Goal: Transaction & Acquisition: Purchase product/service

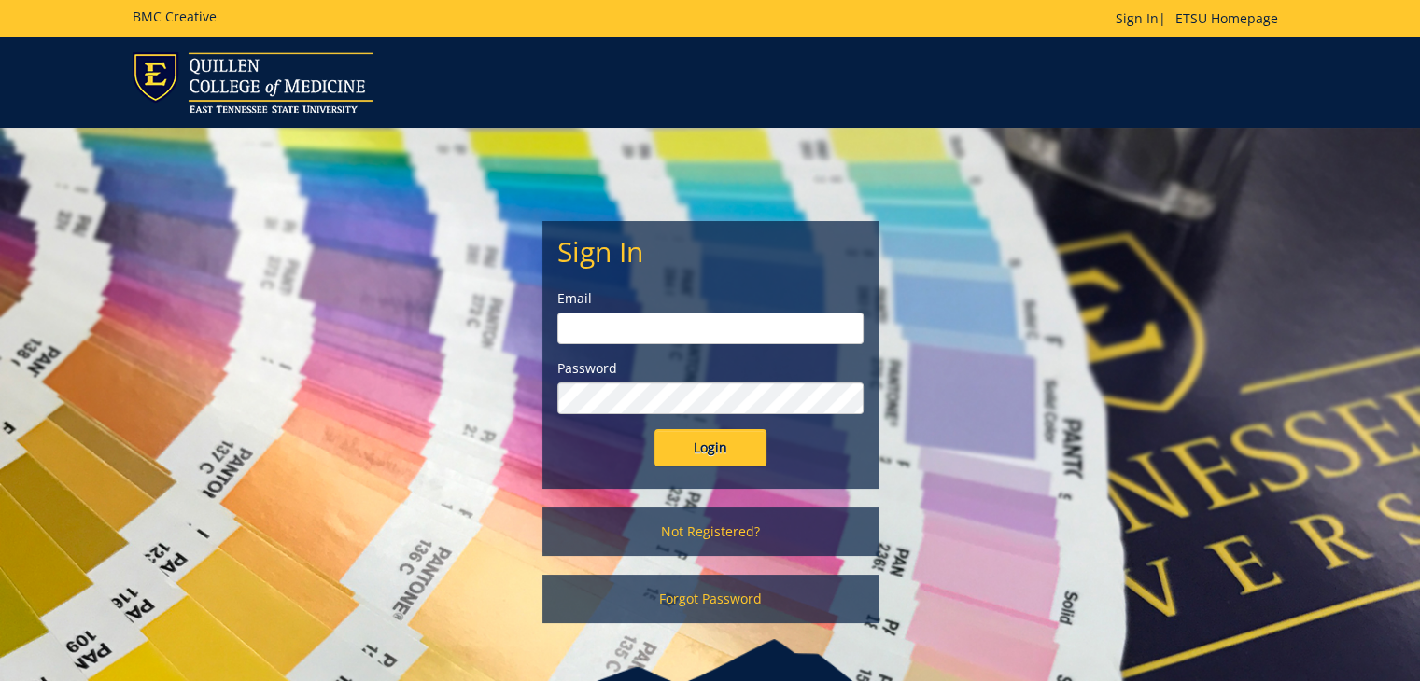
type input "[PERSON_NAME][EMAIL_ADDRESS][DOMAIN_NAME]"
click at [716, 442] on input "Login" at bounding box center [710, 447] width 112 height 37
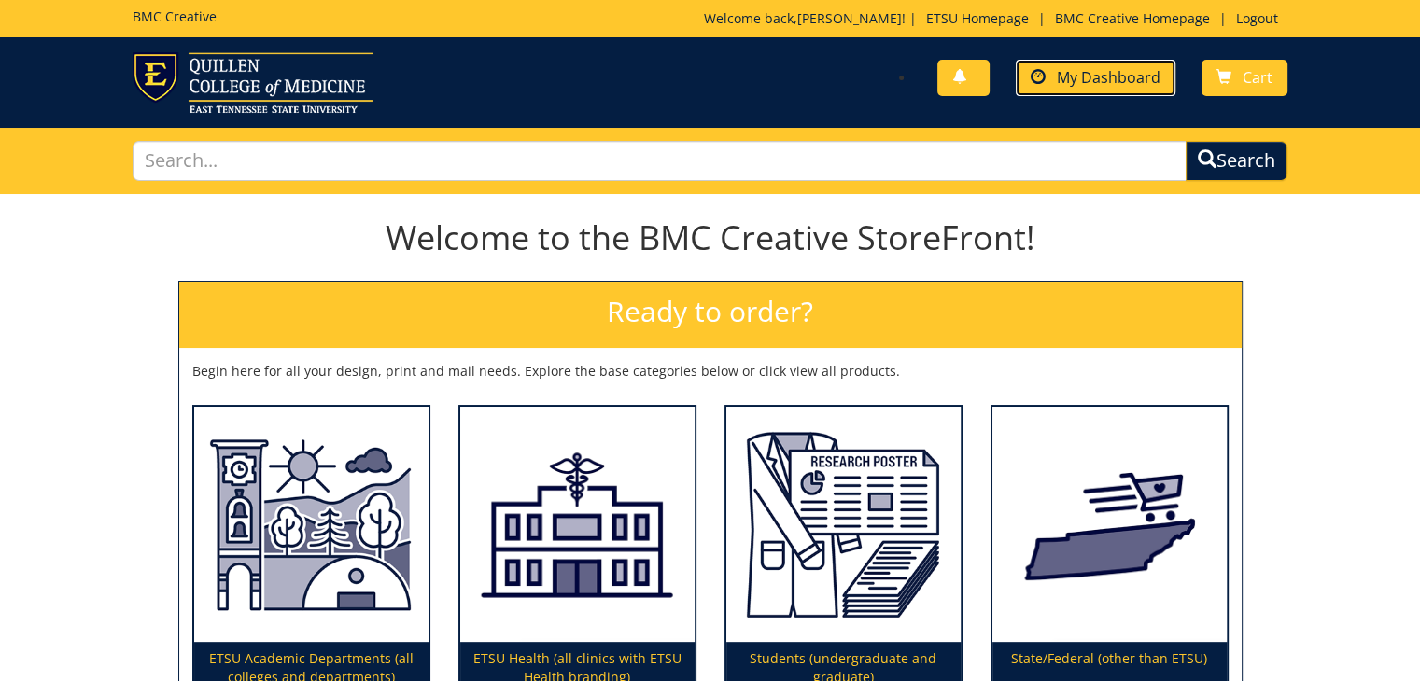
click at [1058, 83] on link "My Dashboard" at bounding box center [1096, 78] width 160 height 36
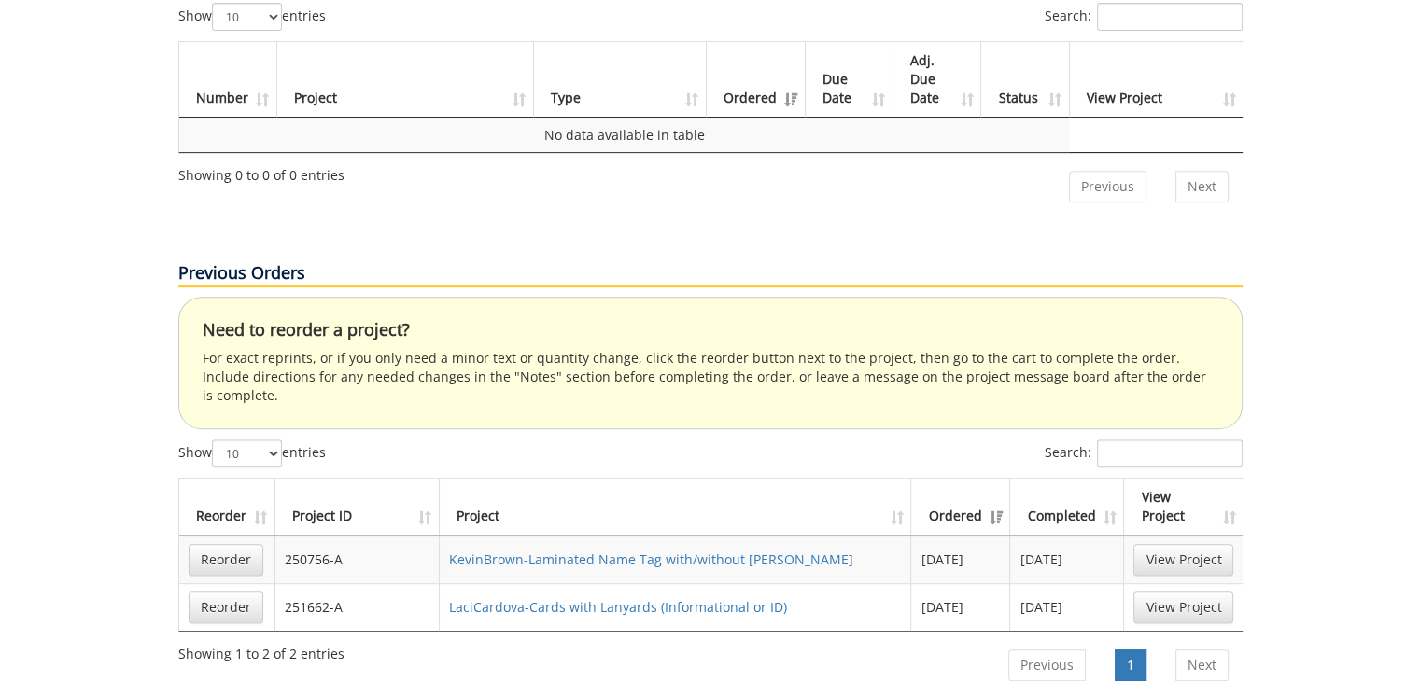
scroll to position [933, 0]
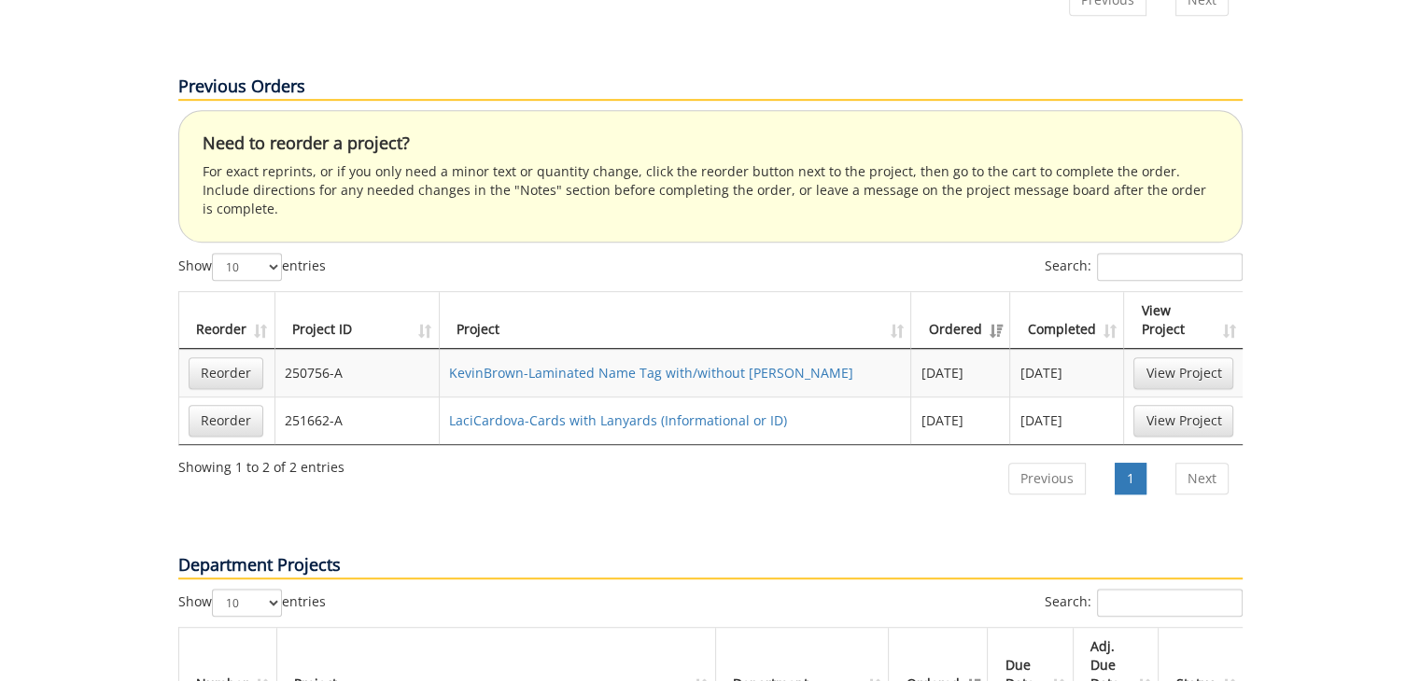
click at [569, 397] on td "LaciCardova-Cards with Lanyards (Informational or ID)" at bounding box center [676, 421] width 472 height 48
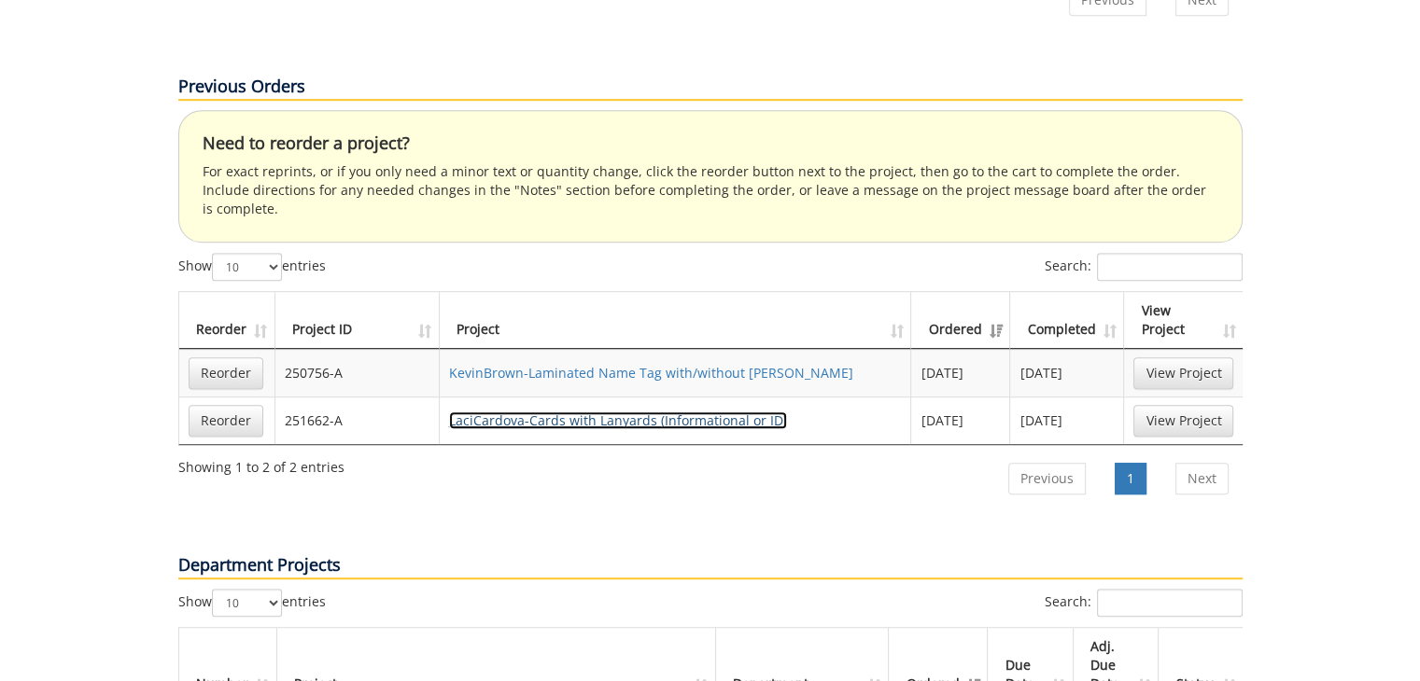
click at [576, 412] on link "LaciCardova-Cards with Lanyards (Informational or ID)" at bounding box center [618, 421] width 338 height 18
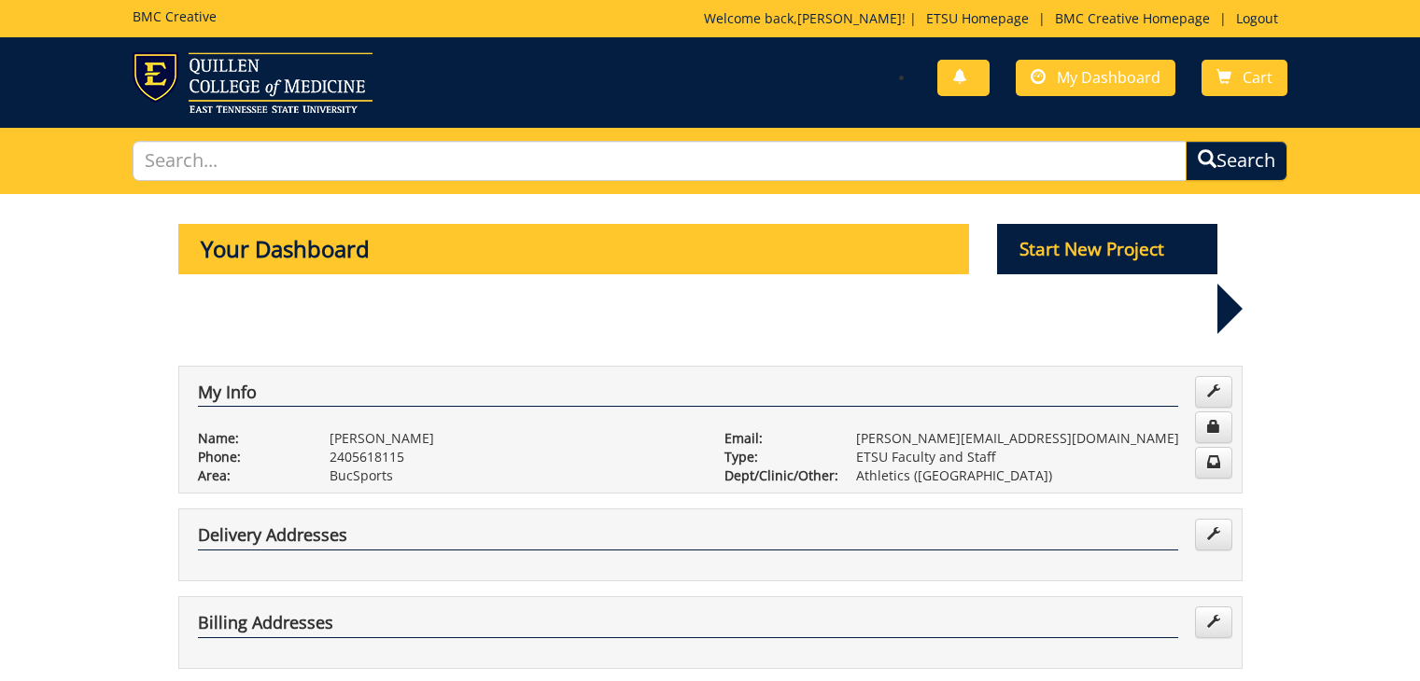
scroll to position [933, 0]
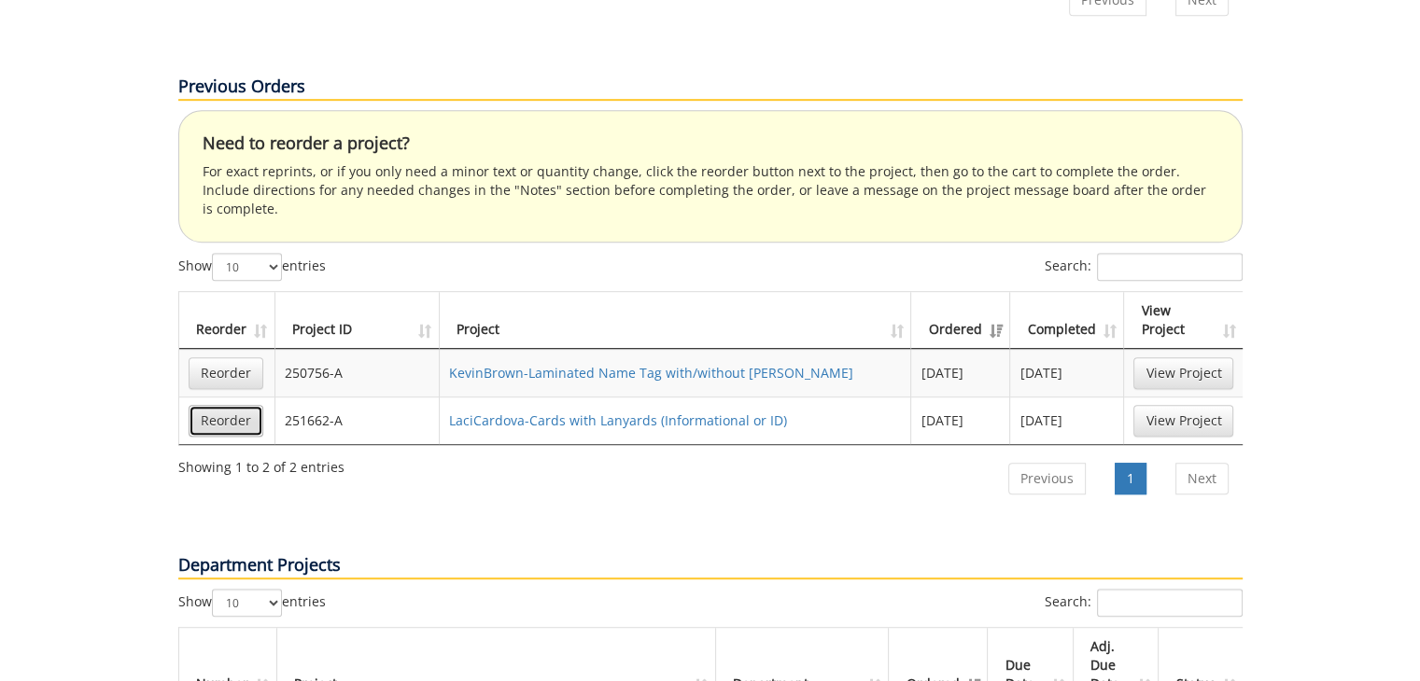
click at [218, 405] on link "Reorder" at bounding box center [226, 421] width 75 height 32
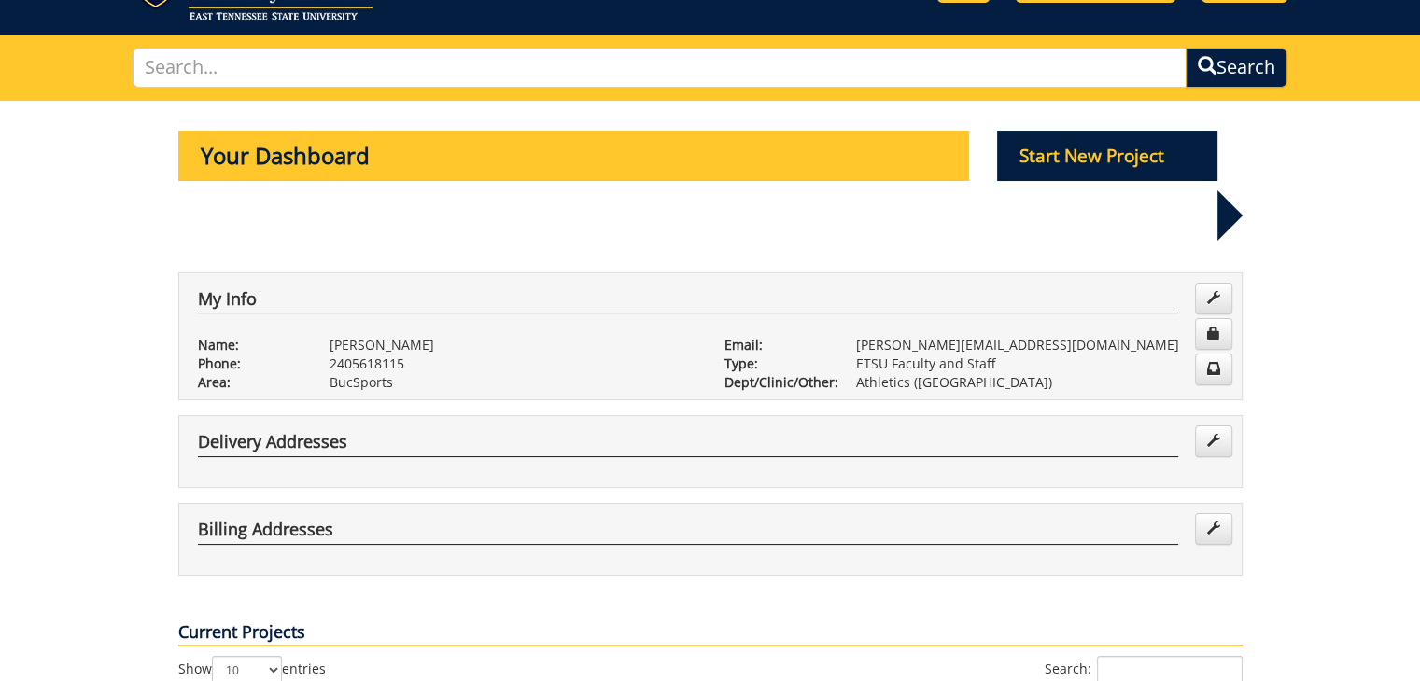
scroll to position [0, 0]
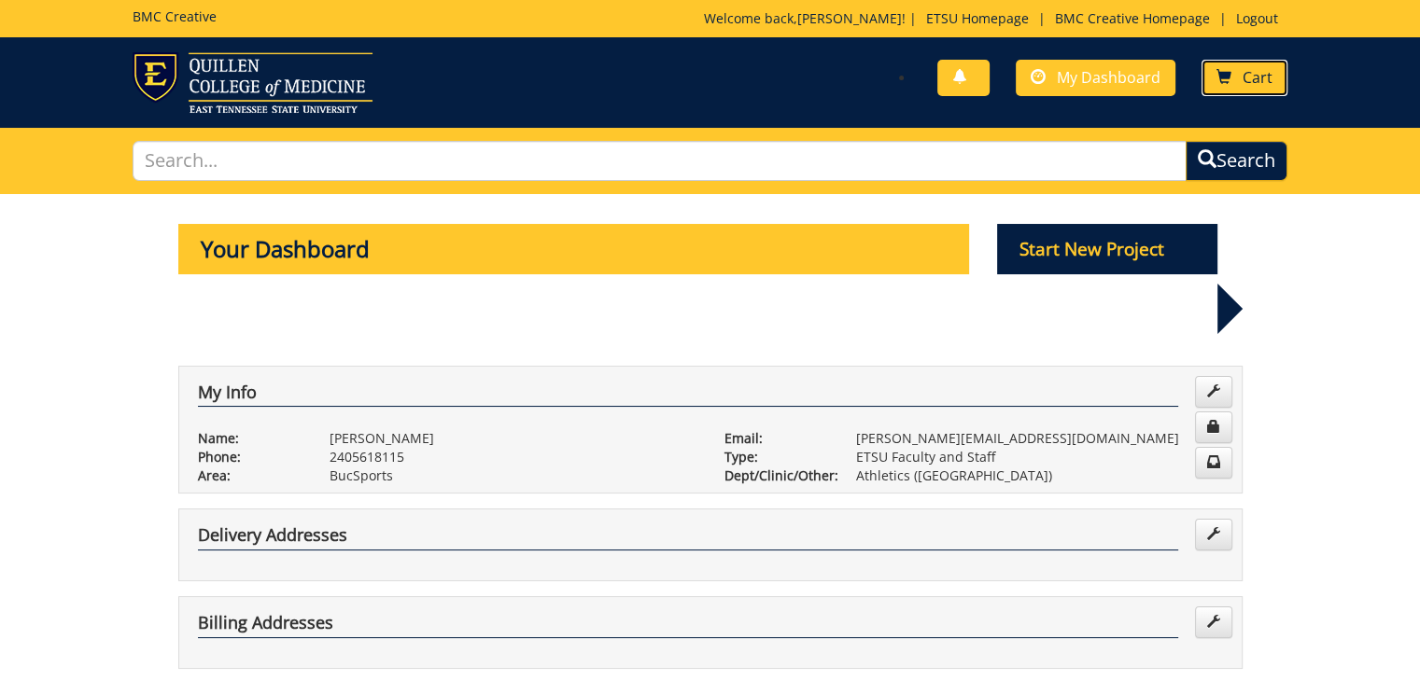
click at [1232, 85] on link "Cart" at bounding box center [1244, 78] width 86 height 36
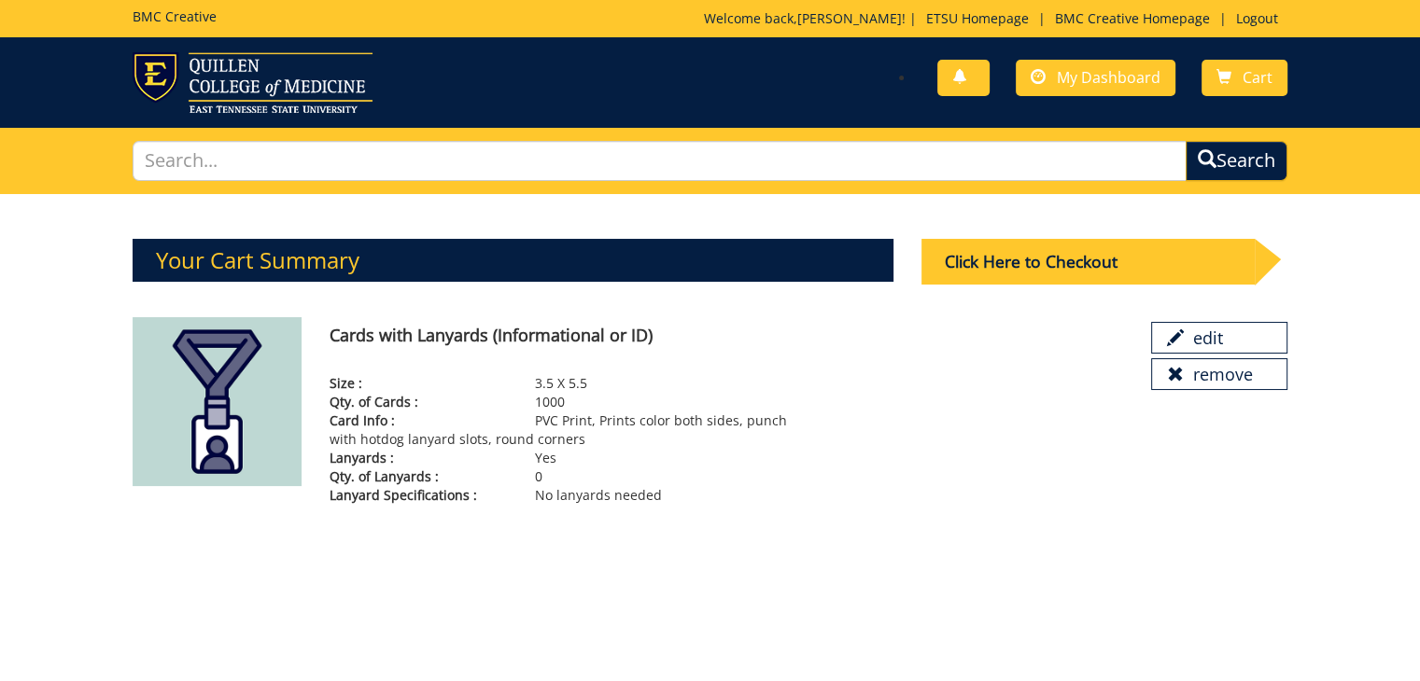
scroll to position [93, 0]
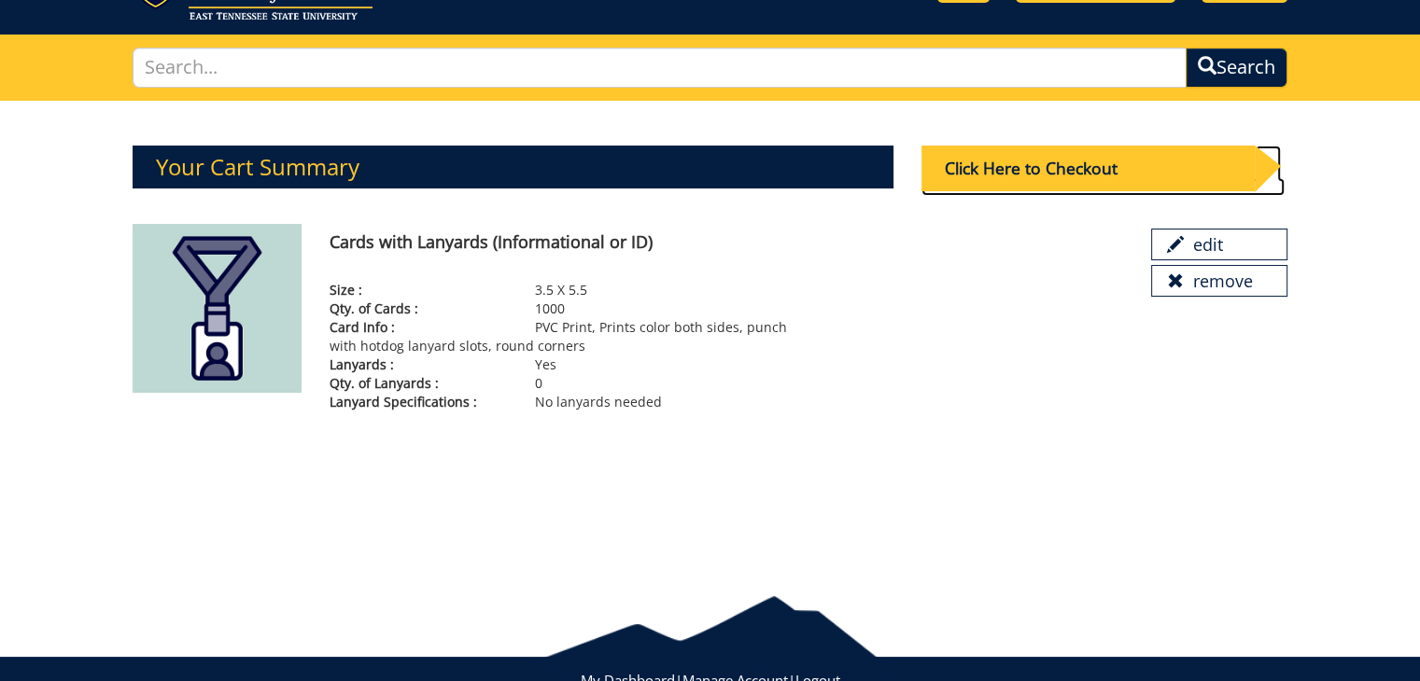
click at [1058, 170] on div "Click Here to Checkout" at bounding box center [1088, 169] width 334 height 46
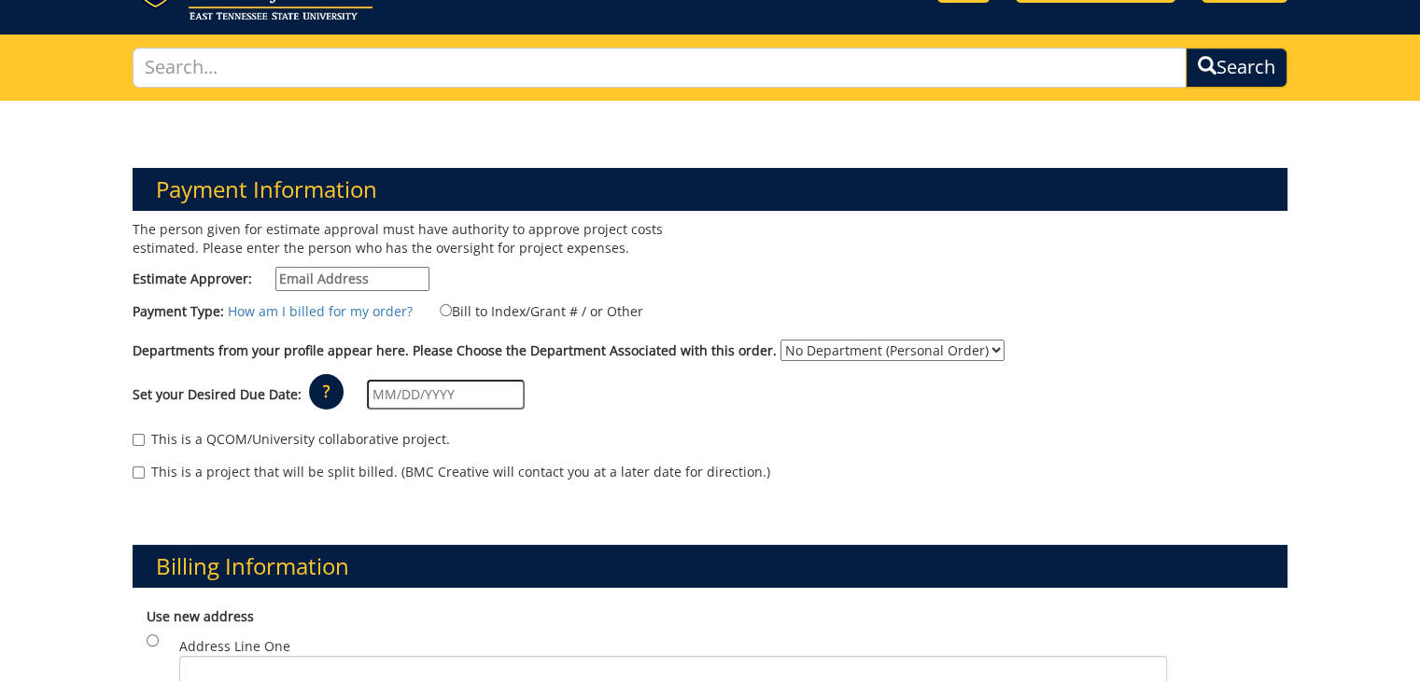
scroll to position [187, 0]
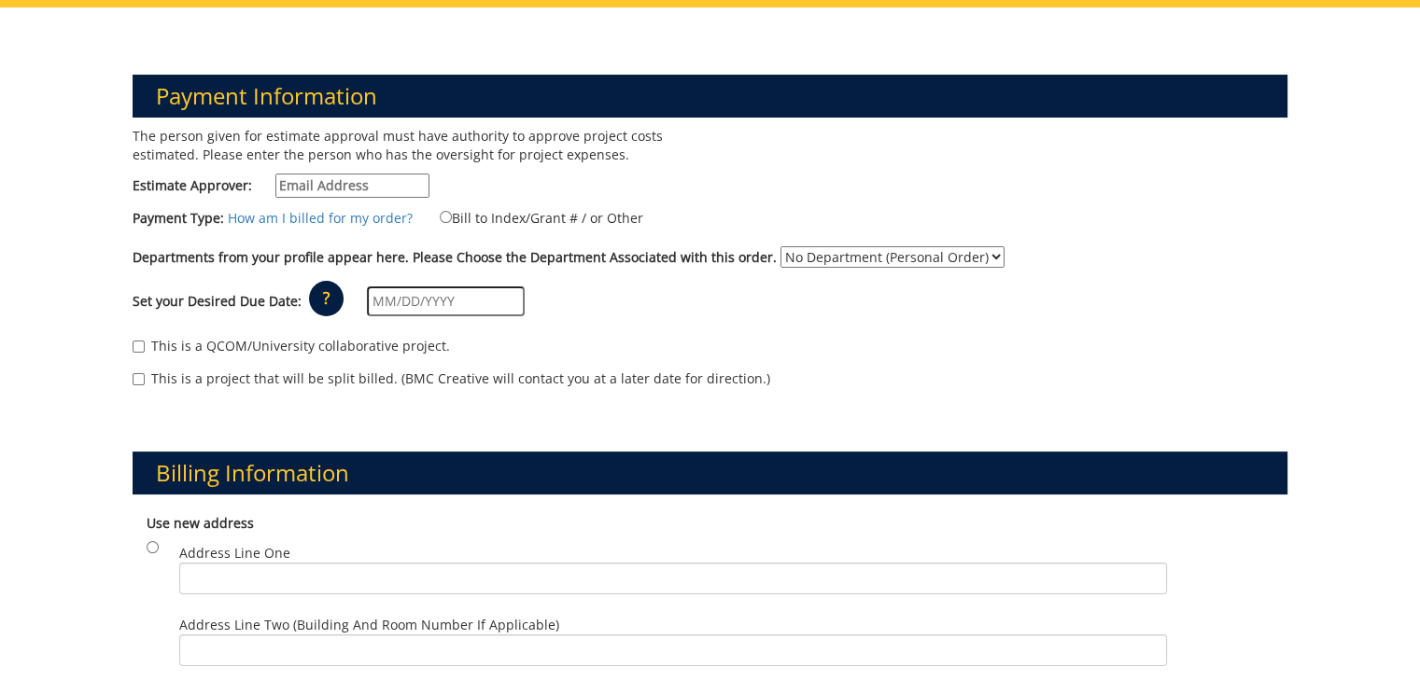
click at [332, 176] on input "Estimate Approver:" at bounding box center [352, 186] width 154 height 24
type input "cardova@etsu.edu"
type input "P.O. BOX 70707"
type input "ETSU FB"
type input "Johnson City"
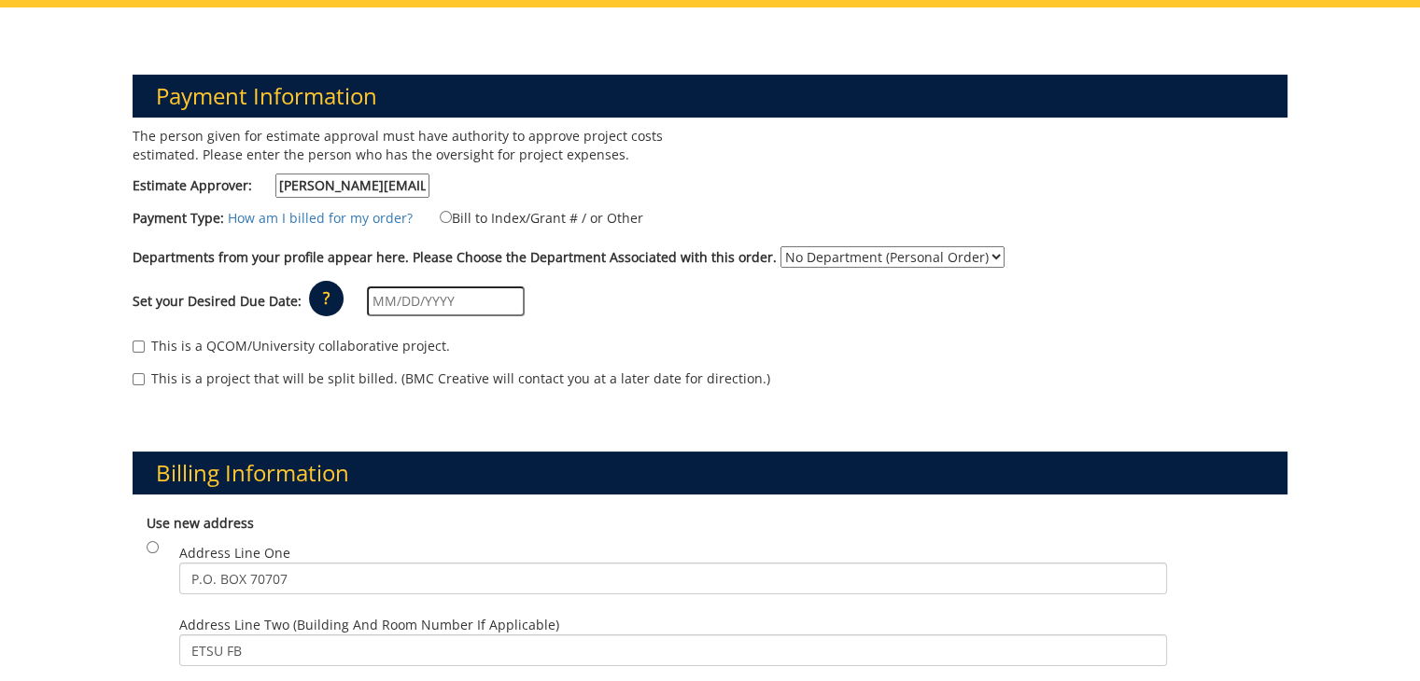
type input "37614"
click at [515, 216] on label "Bill to Index/Grant # / or Other" at bounding box center [529, 217] width 227 height 21
click at [452, 216] on input "Bill to Index/Grant # / or Other" at bounding box center [446, 217] width 12 height 12
radio input "true"
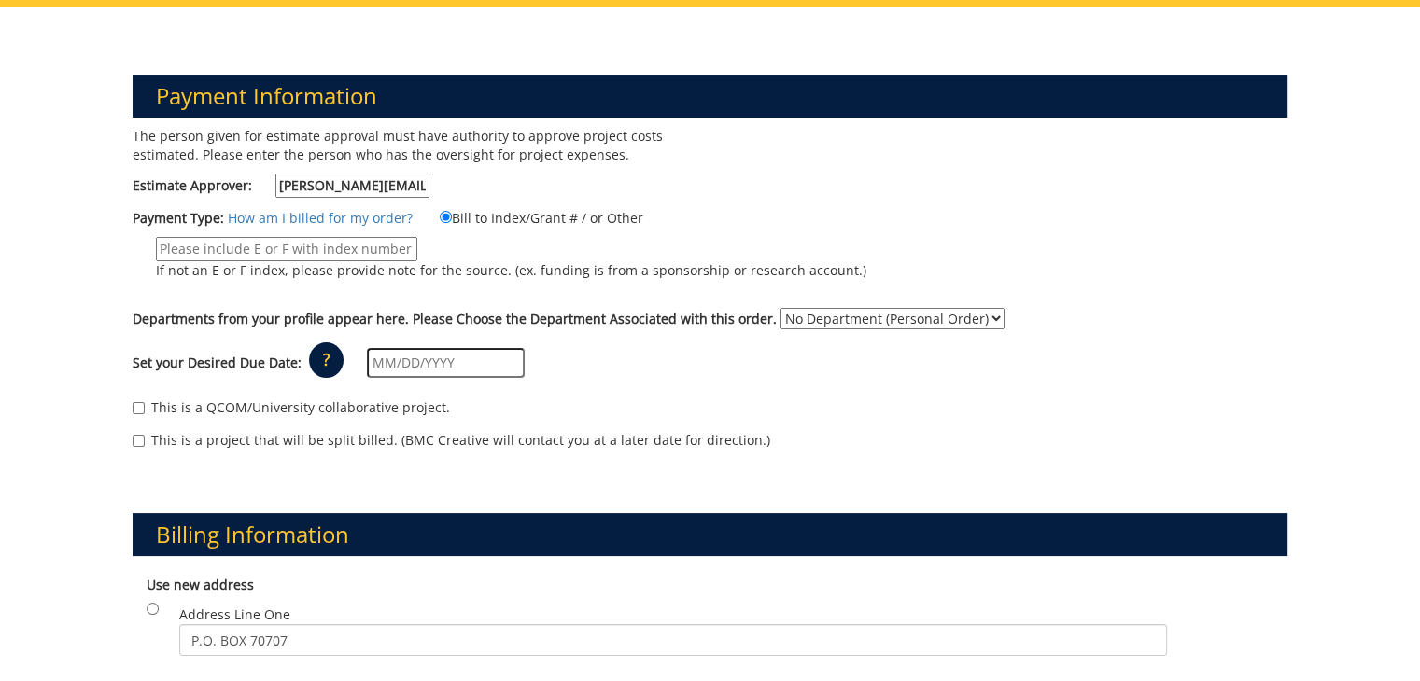
click at [398, 240] on input "If not an E or F index, please provide note for the source. (ex. funding is fro…" at bounding box center [286, 249] width 261 height 24
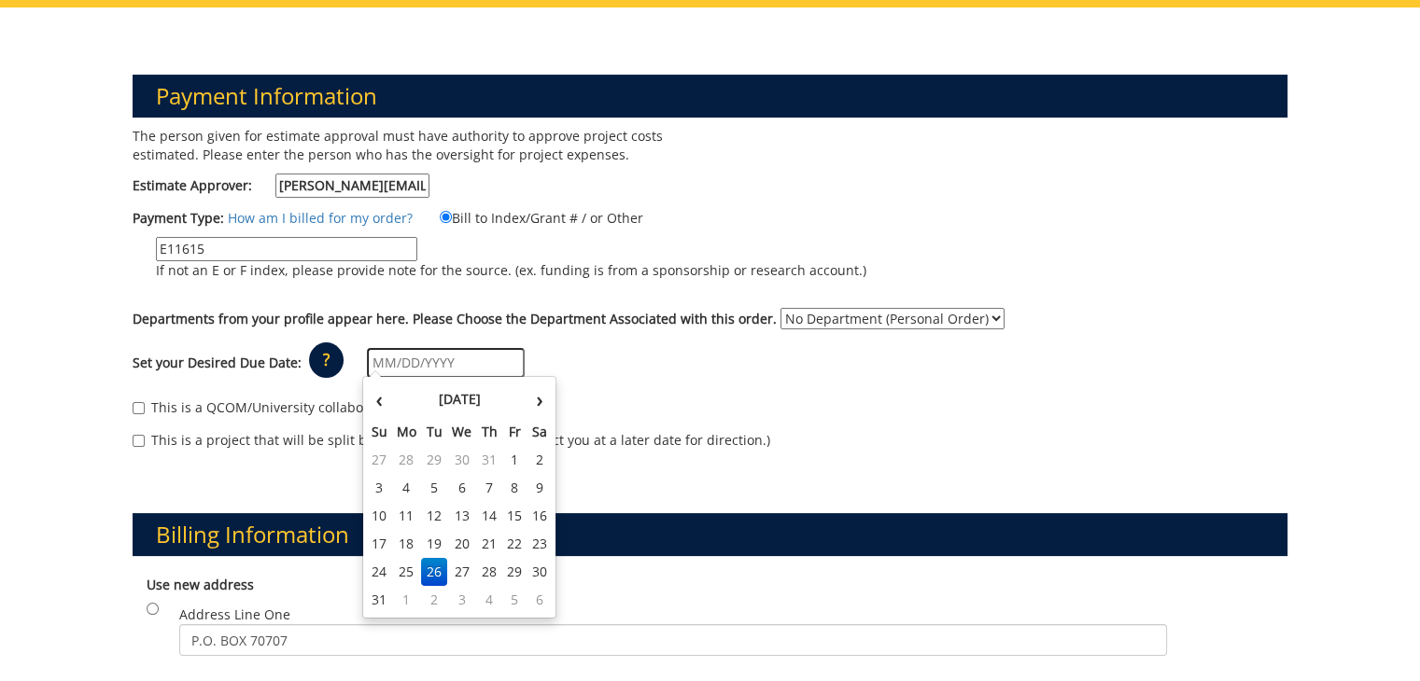
click at [498, 359] on input "text" at bounding box center [446, 363] width 158 height 30
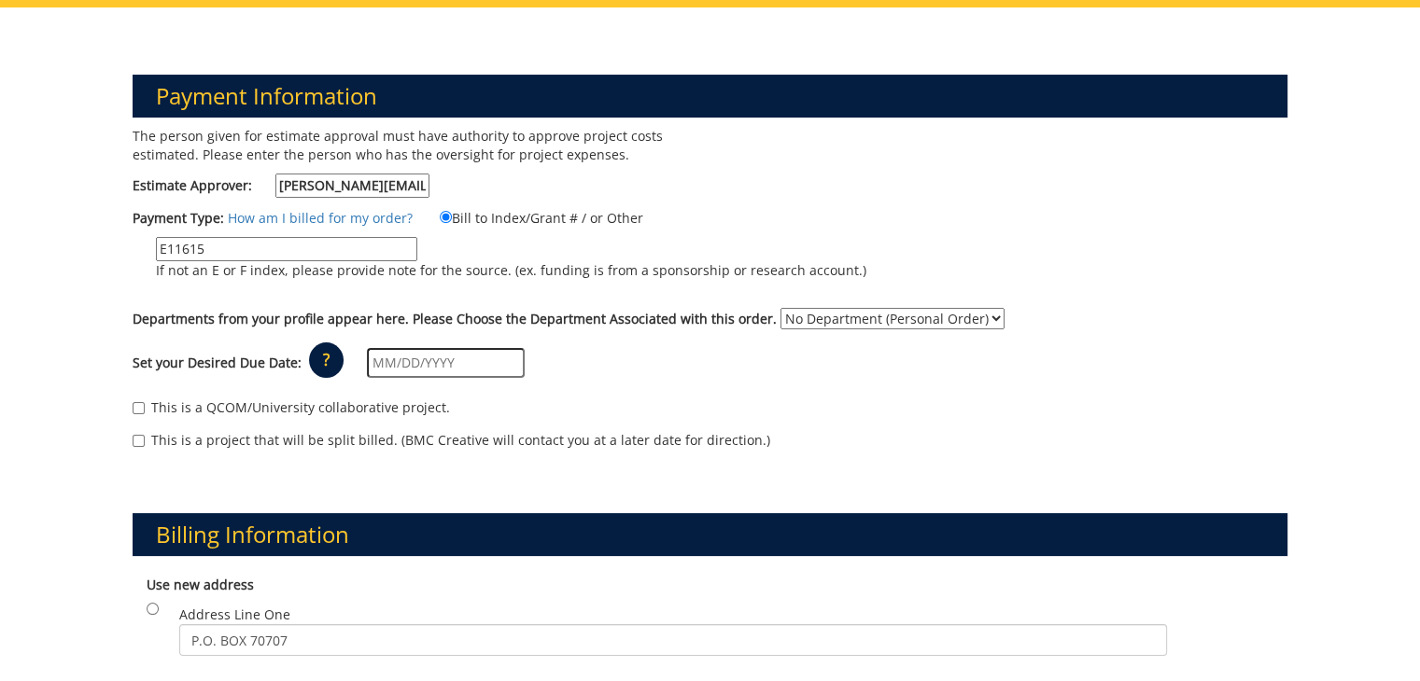
click at [856, 407] on div "This is a QCOM/University collaborative project." at bounding box center [711, 413] width 1156 height 28
click at [266, 247] on input "E11615" at bounding box center [286, 249] width 261 height 24
click at [179, 246] on input "E11615" at bounding box center [286, 249] width 261 height 24
click at [177, 247] on input "E1615" at bounding box center [286, 249] width 261 height 24
type input "E16115"
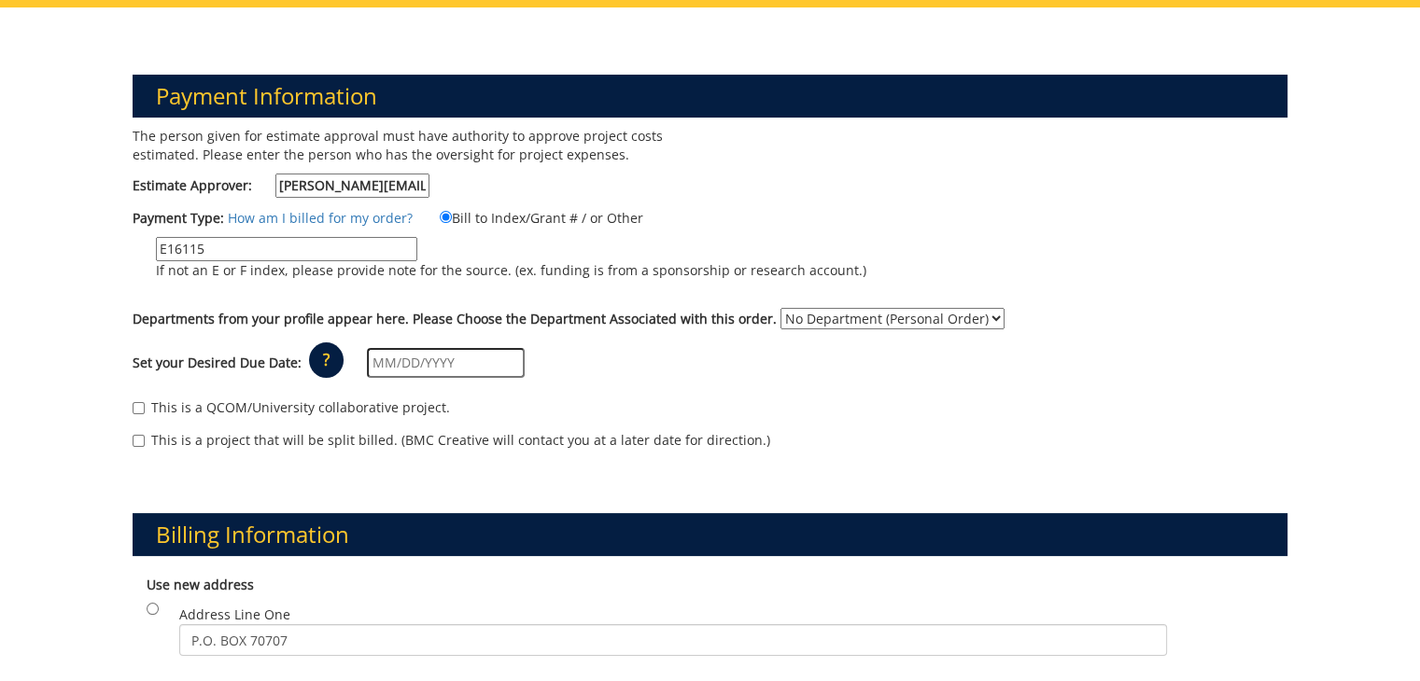
click at [895, 125] on div "Payment Information The person given for estimate approval must have authority …" at bounding box center [711, 249] width 1184 height 439
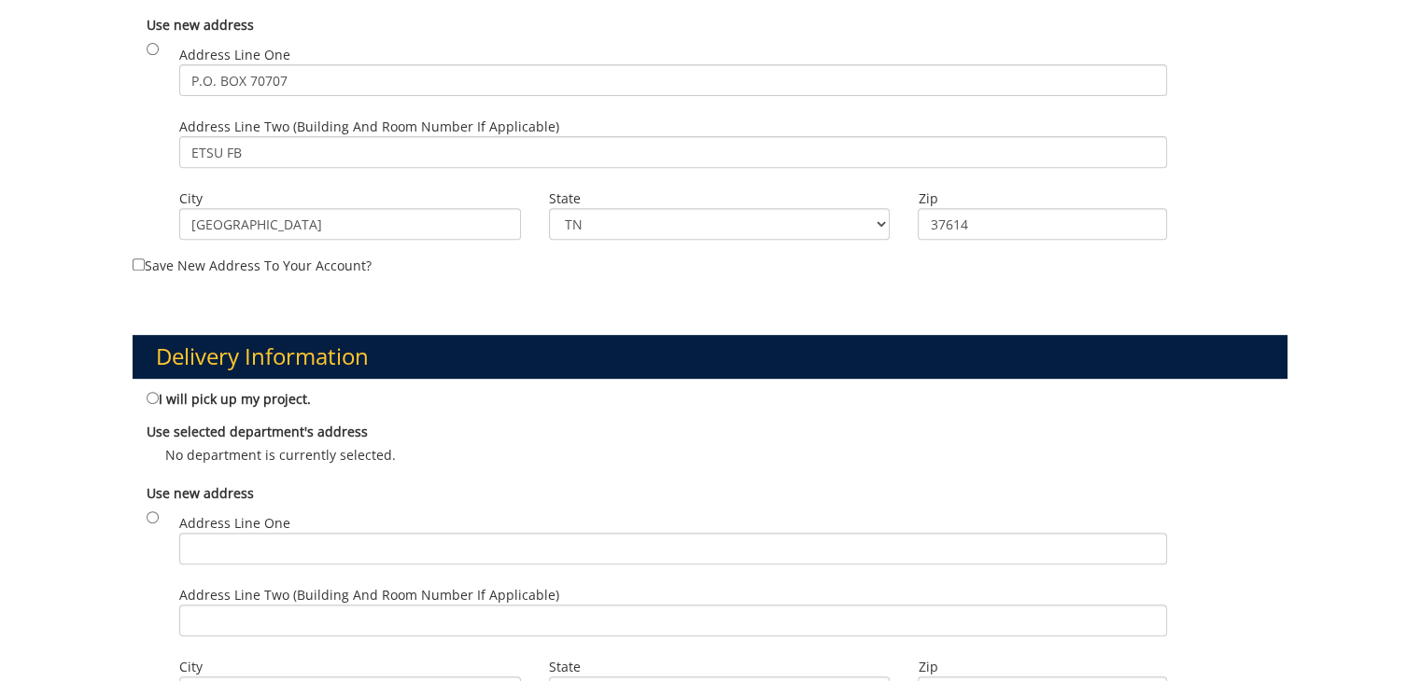
scroll to position [840, 0]
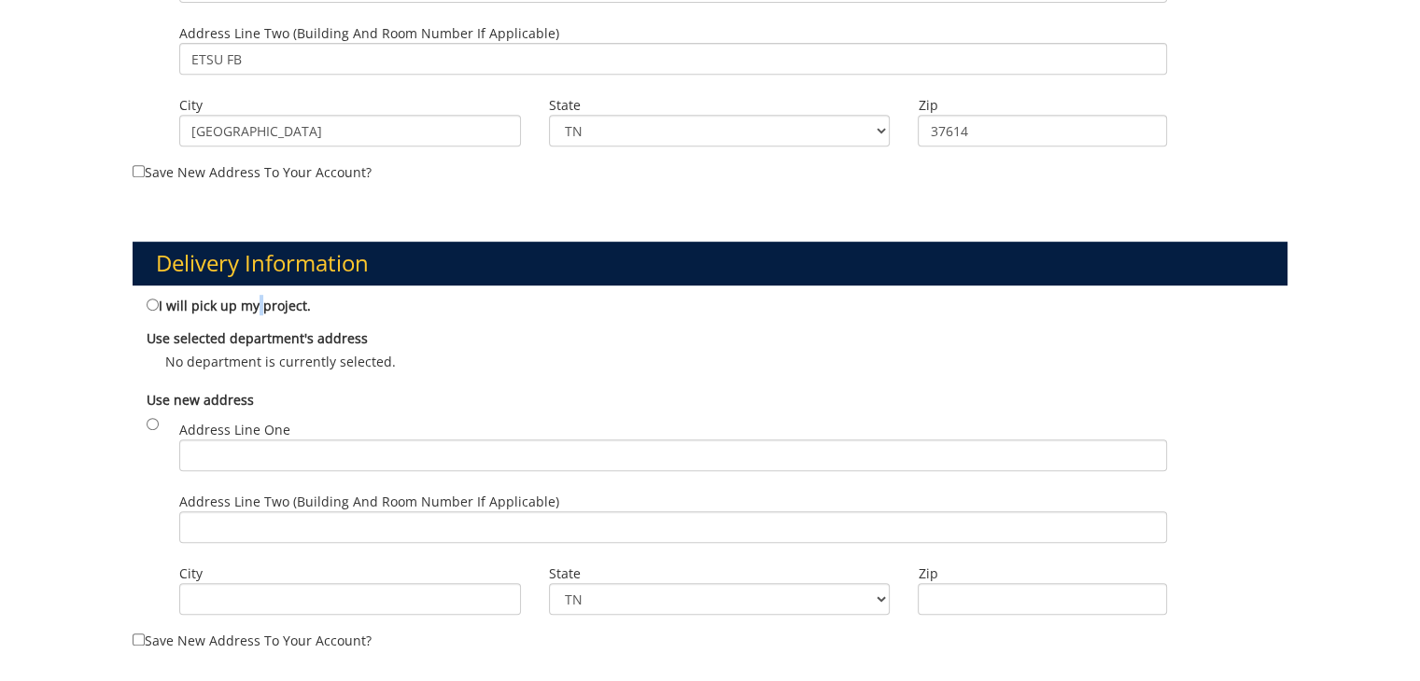
click at [254, 297] on label "I will pick up my project." at bounding box center [229, 305] width 164 height 21
click at [149, 299] on input "I will pick up my project." at bounding box center [153, 305] width 12 height 12
radio input "true"
click at [138, 359] on div "Use selected department's address No department is currently selected. P.O. BOX…" at bounding box center [711, 350] width 1156 height 61
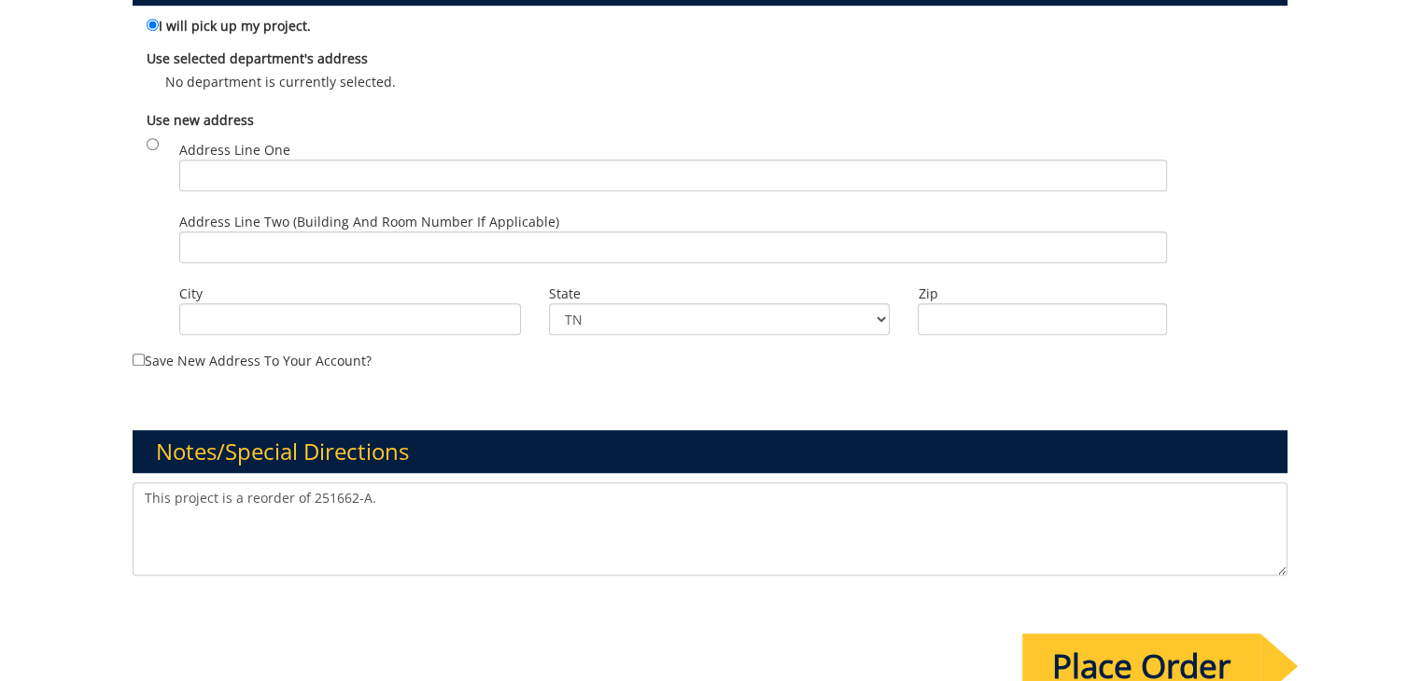
scroll to position [1213, 0]
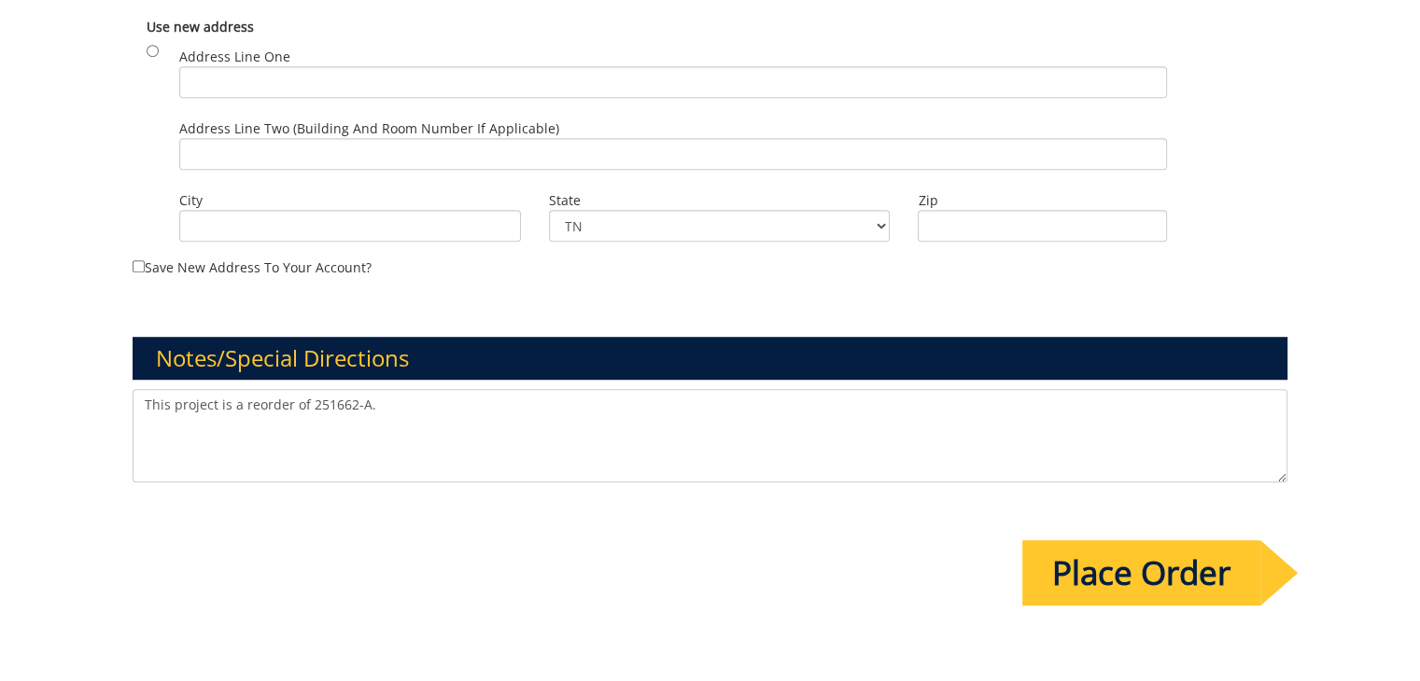
click at [1208, 582] on input "Place Order" at bounding box center [1141, 572] width 238 height 65
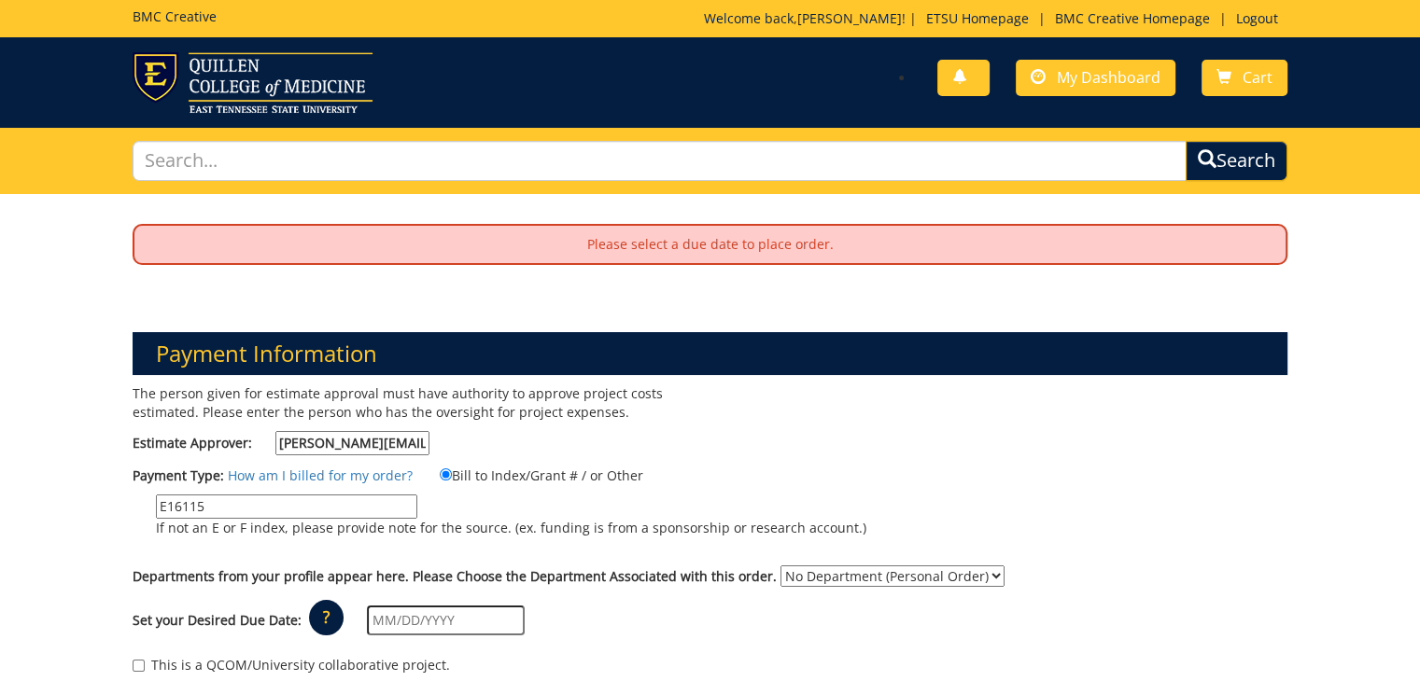
scroll to position [373, 0]
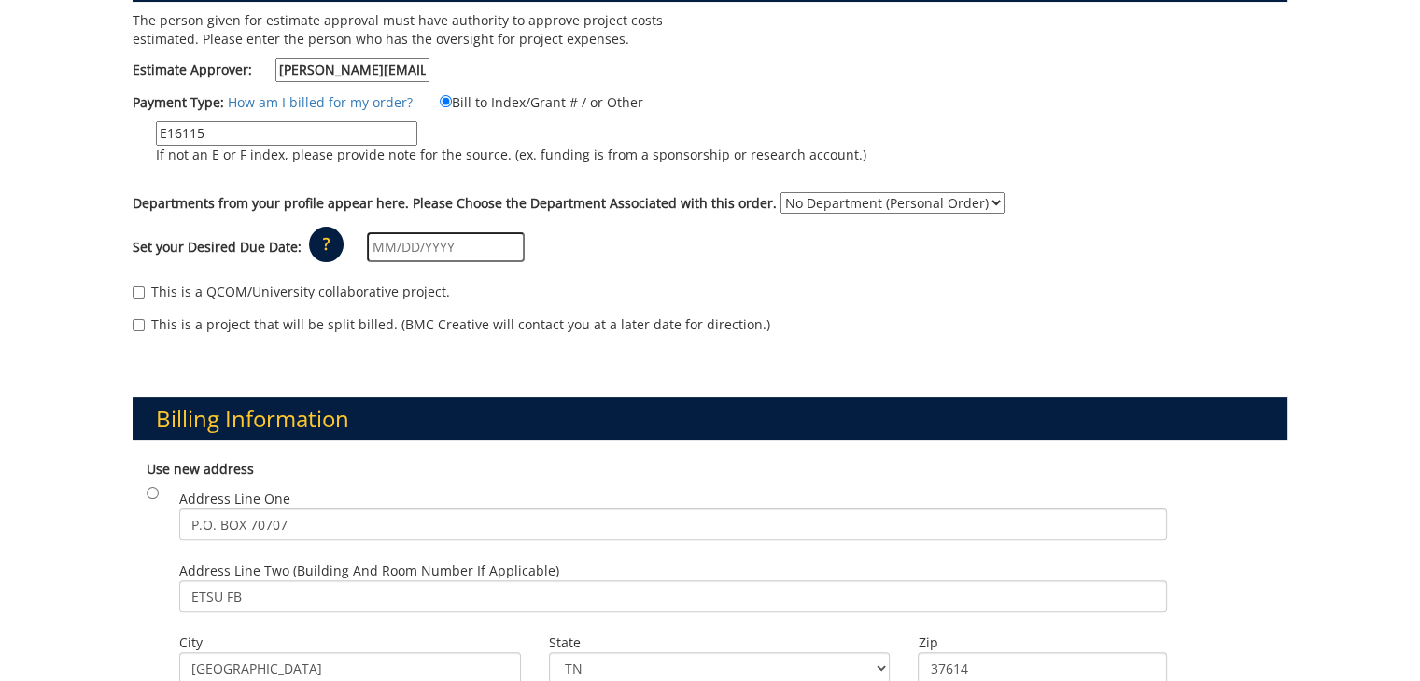
click at [383, 254] on input "text" at bounding box center [446, 247] width 158 height 30
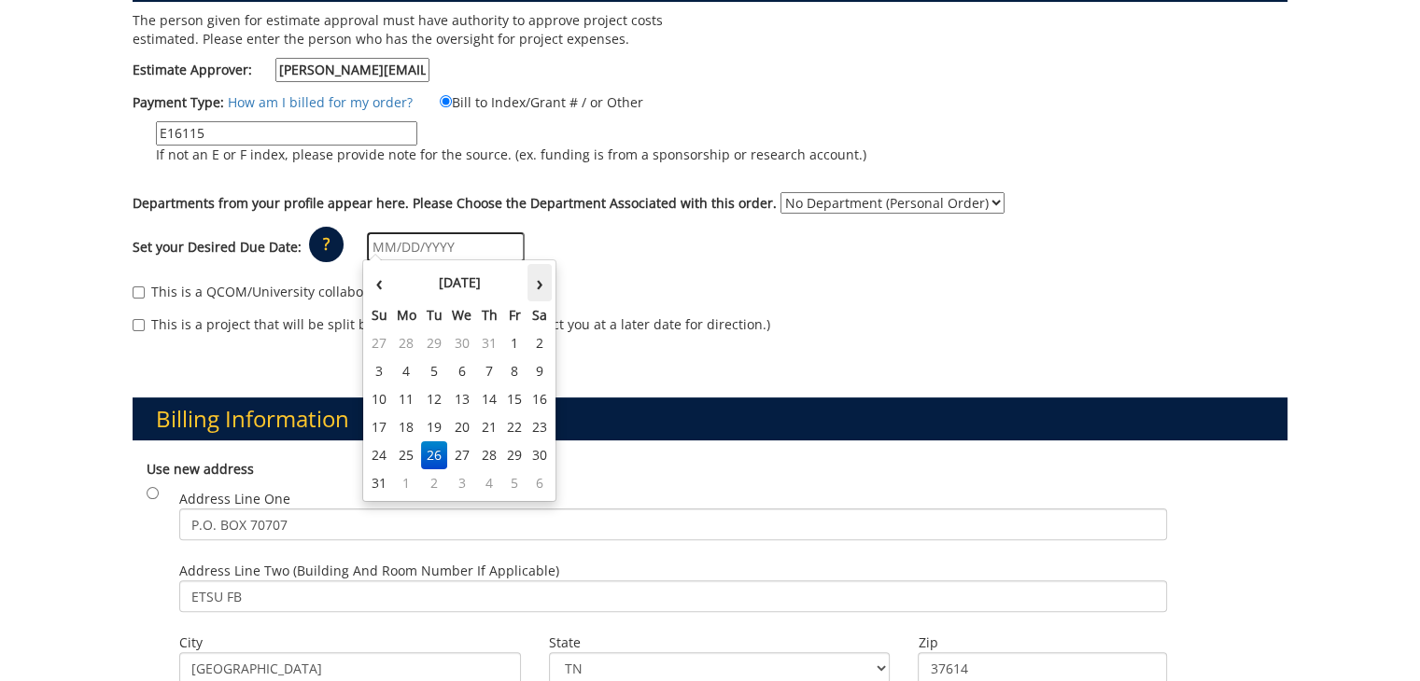
click at [542, 285] on th "›" at bounding box center [539, 282] width 24 height 37
click at [540, 338] on td "6" at bounding box center [539, 343] width 24 height 28
type input "[DATE]"
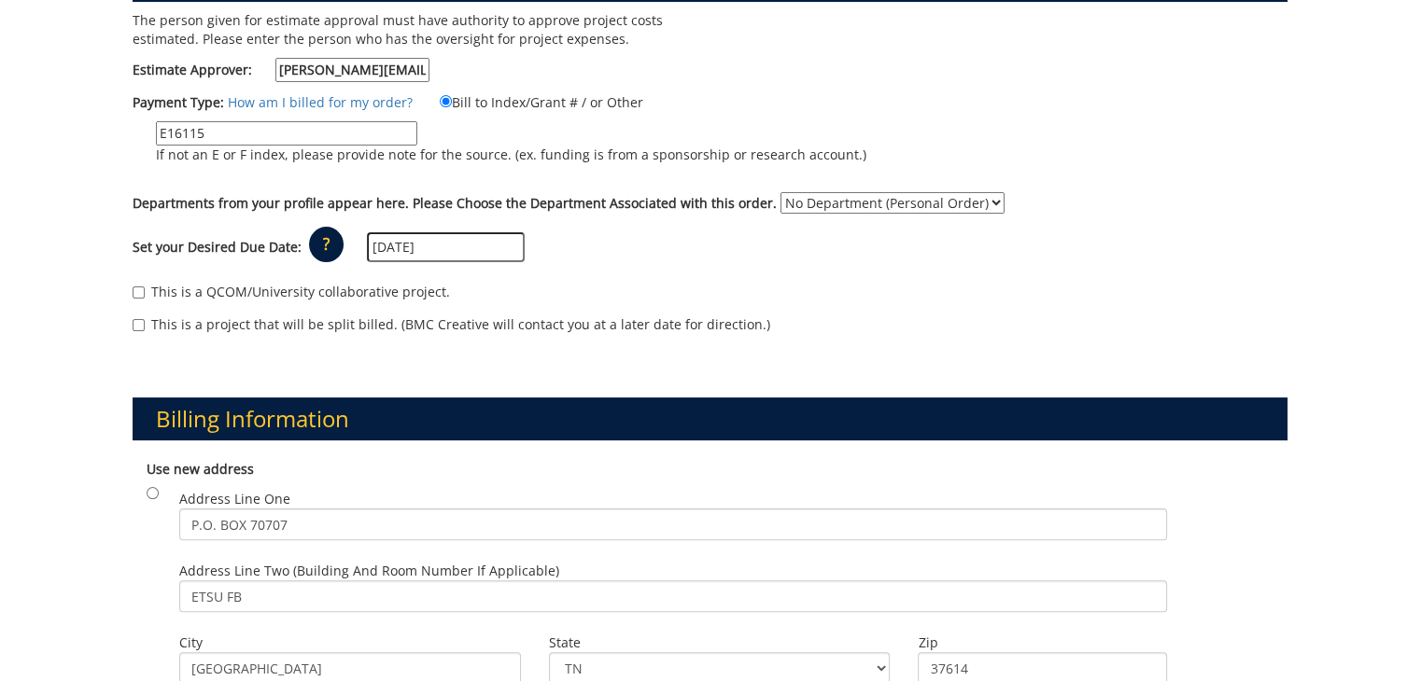
click at [662, 266] on div "Set your Desired Due Date: ? × How long will my project take to finish? : Pleas…" at bounding box center [711, 247] width 1184 height 51
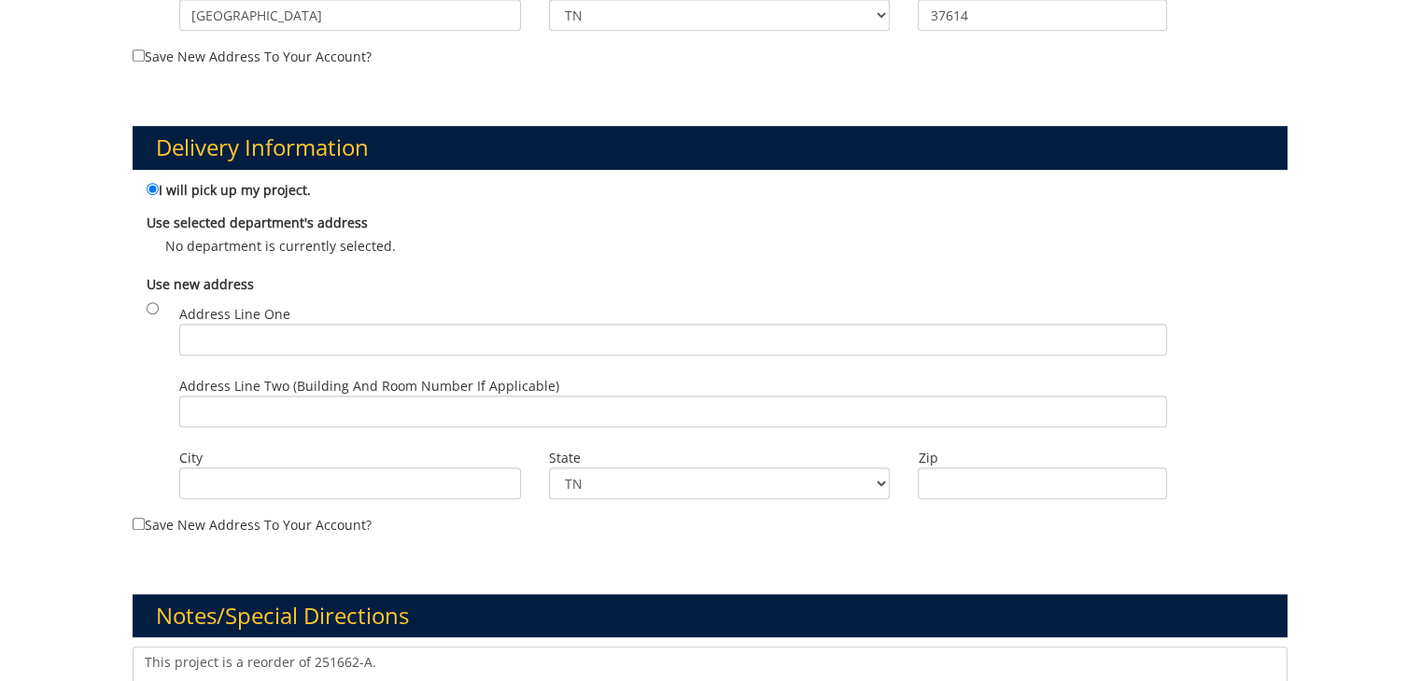
scroll to position [1463, 0]
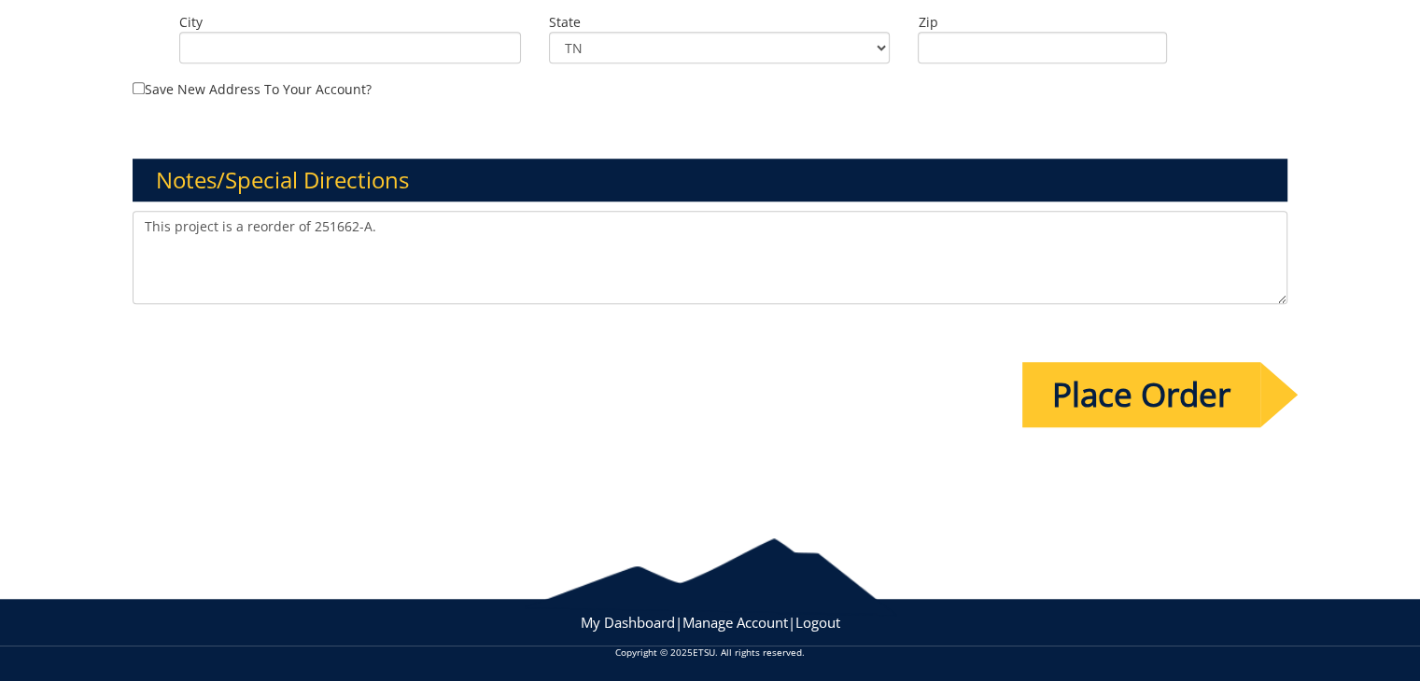
click at [1157, 369] on input "Place Order" at bounding box center [1141, 394] width 238 height 65
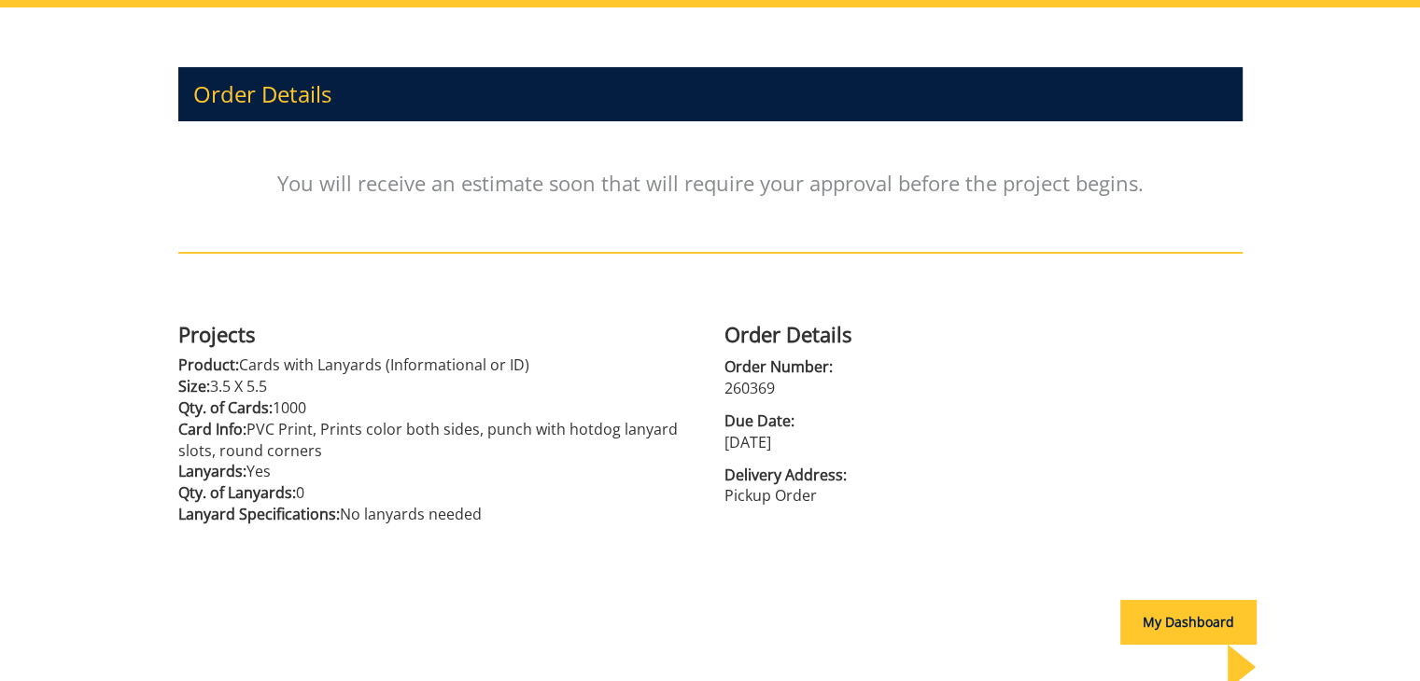
scroll to position [331, 0]
